Goal: Find specific page/section: Find specific page/section

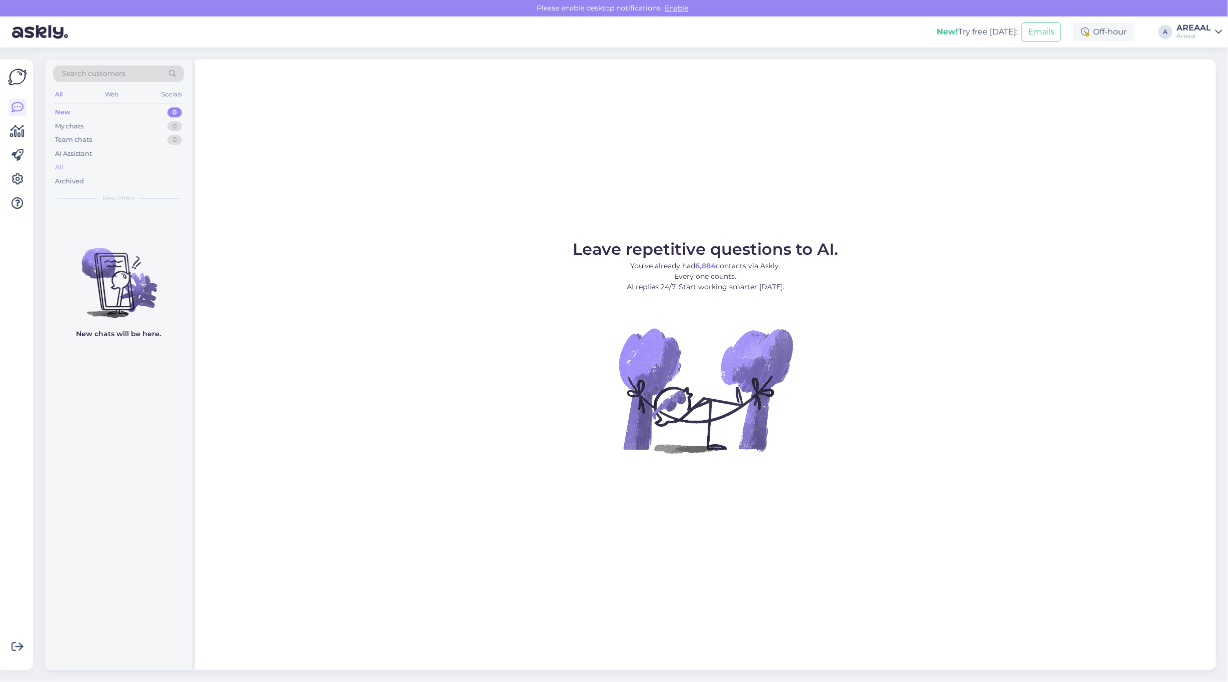
click at [121, 165] on div "All" at bounding box center [118, 167] width 131 height 14
click at [102, 156] on div "AI Assistant" at bounding box center [118, 154] width 131 height 14
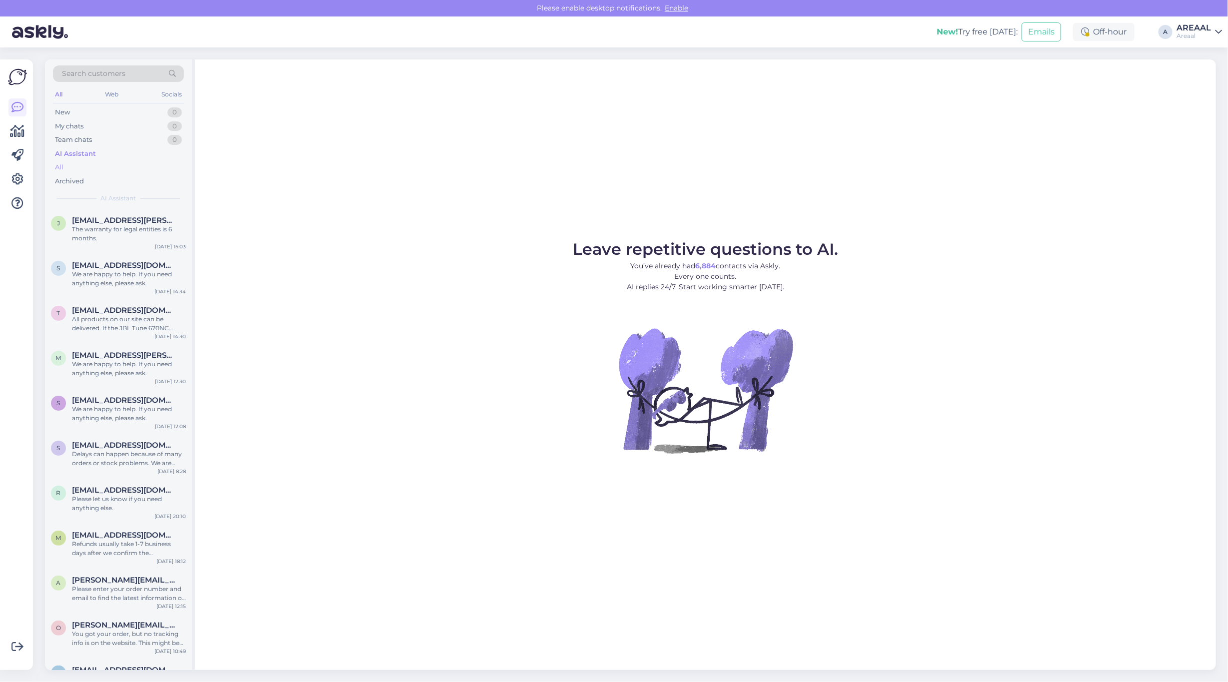
click at [89, 162] on div "All" at bounding box center [118, 167] width 131 height 14
